Goal: Check status: Check status

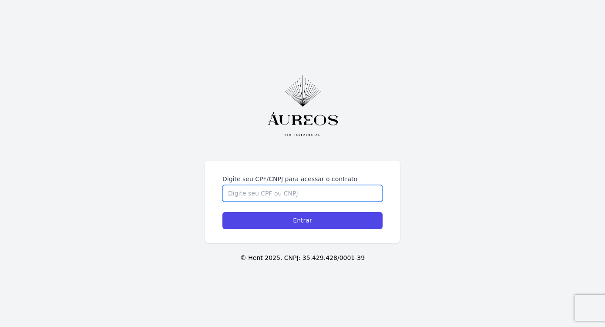
click at [251, 194] on input "Digite seu CPF/CNPJ para acessar o contrato" at bounding box center [302, 193] width 160 height 17
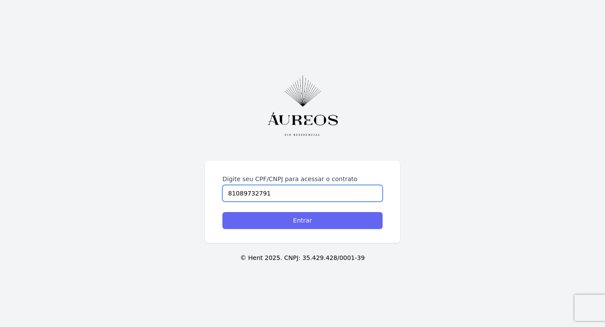
type input "81089732791"
click at [274, 215] on input "Entrar" at bounding box center [302, 220] width 160 height 17
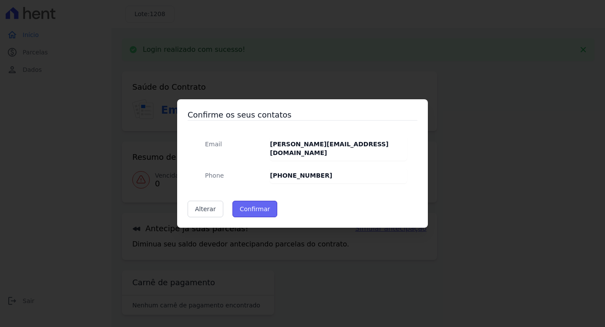
click at [262, 201] on button "Confirmar" at bounding box center [254, 209] width 45 height 17
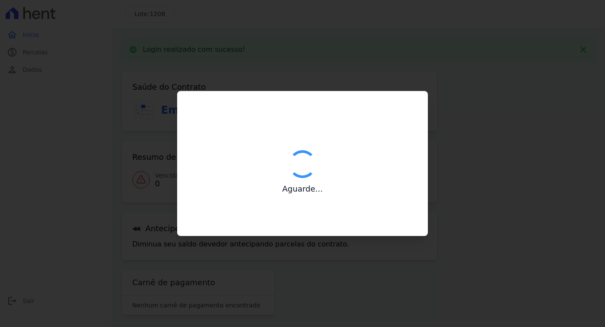
type input "Contatos confirmados com sucesso."
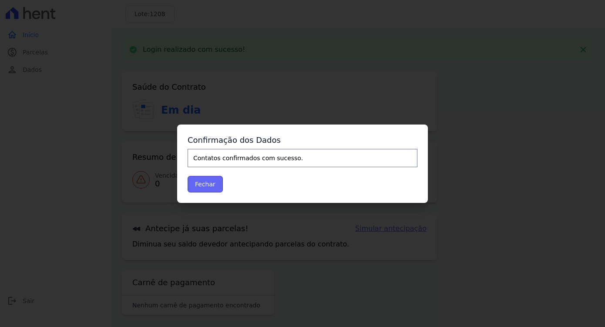
click at [194, 186] on button "Fechar" at bounding box center [204, 184] width 35 height 17
